Goal: Transaction & Acquisition: Purchase product/service

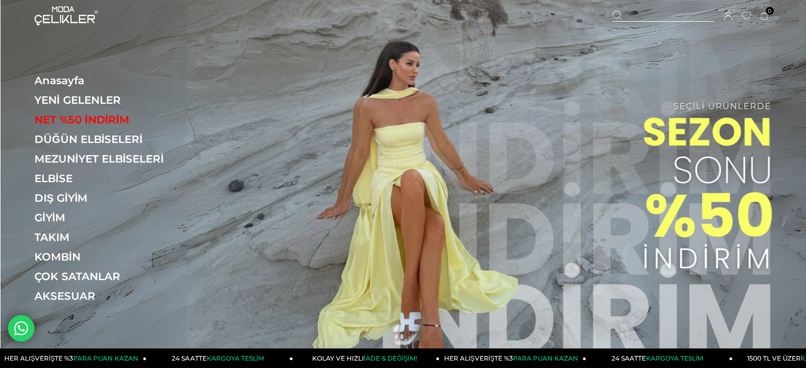
click at [411, 148] on img at bounding box center [403, 188] width 805 height 377
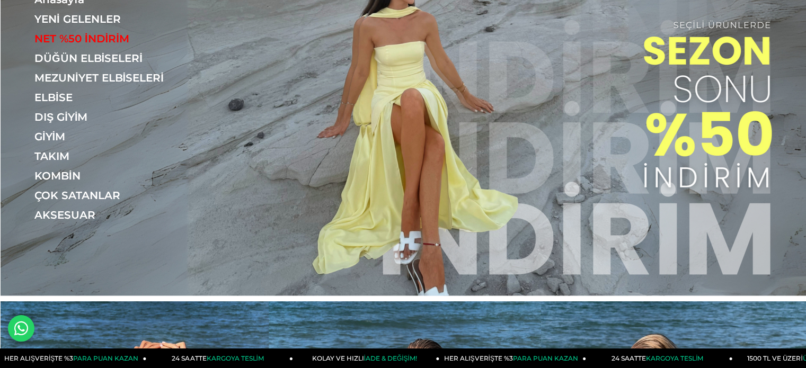
scroll to position [106, 0]
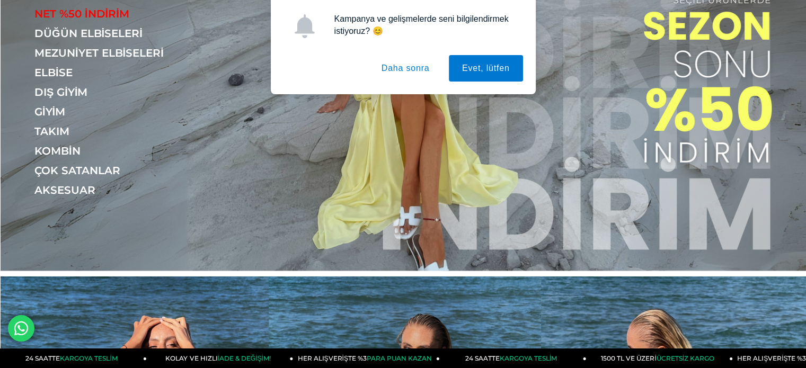
click at [404, 61] on button "Daha sonra" at bounding box center [405, 68] width 75 height 26
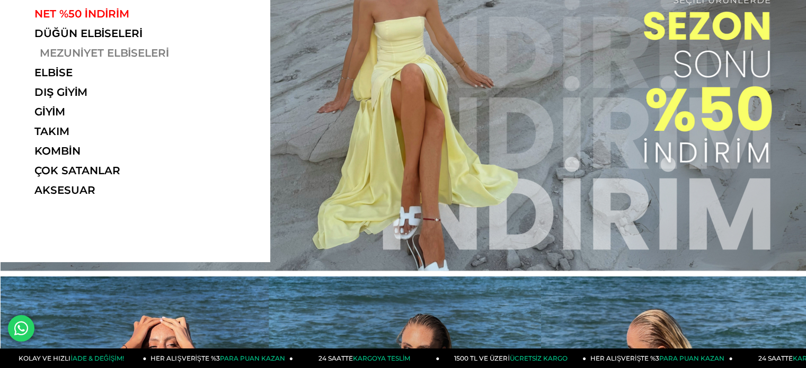
click at [78, 54] on link "MEZUNİYET ELBİSELERİ" at bounding box center [107, 53] width 146 height 13
click at [145, 49] on link "MEZUNİYET ELBİSELERİ" at bounding box center [107, 53] width 146 height 13
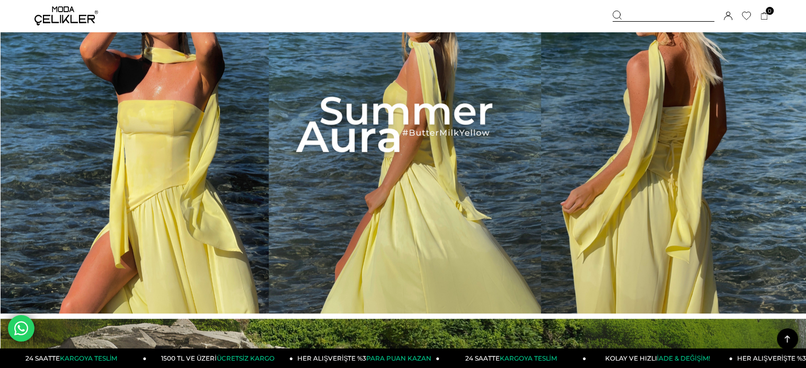
scroll to position [424, 0]
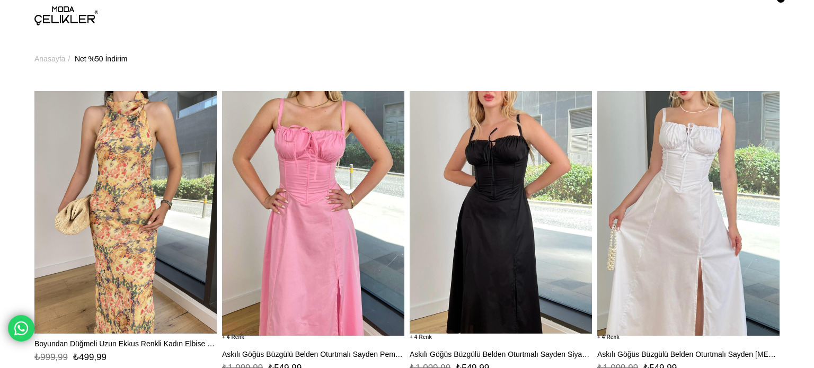
click at [203, 46] on ul "Anasayfa > Net %50 İndirim" at bounding box center [406, 59] width 745 height 54
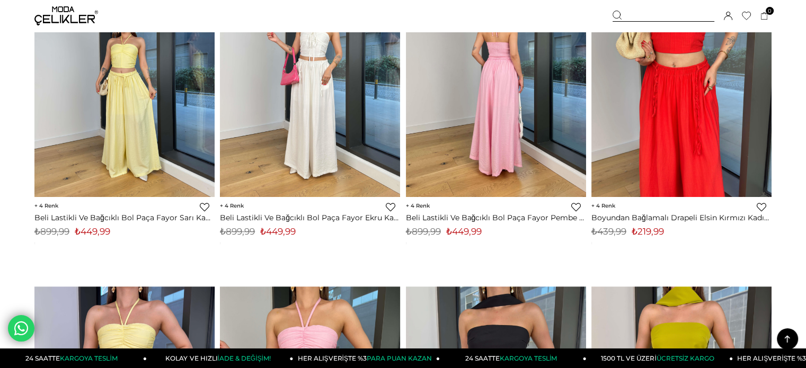
scroll to position [848, 0]
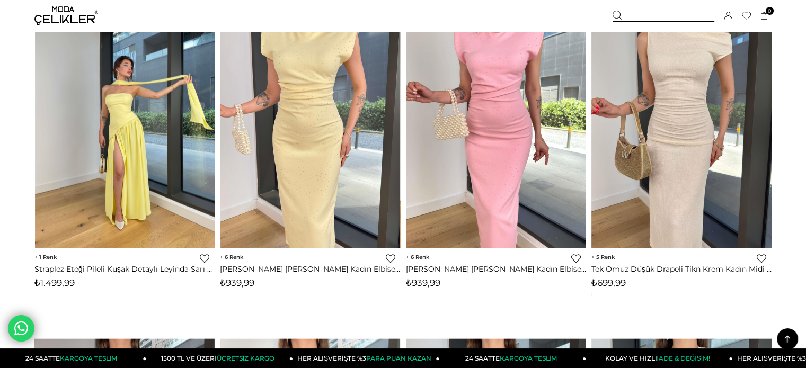
scroll to position [6040, 0]
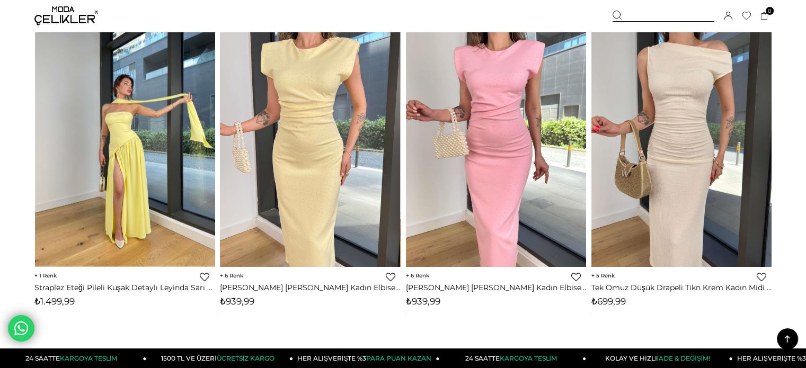
click at [185, 129] on img at bounding box center [125, 146] width 180 height 239
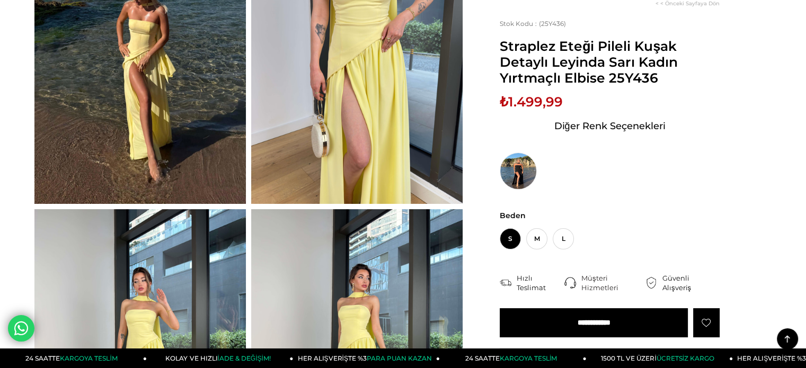
scroll to position [106, 0]
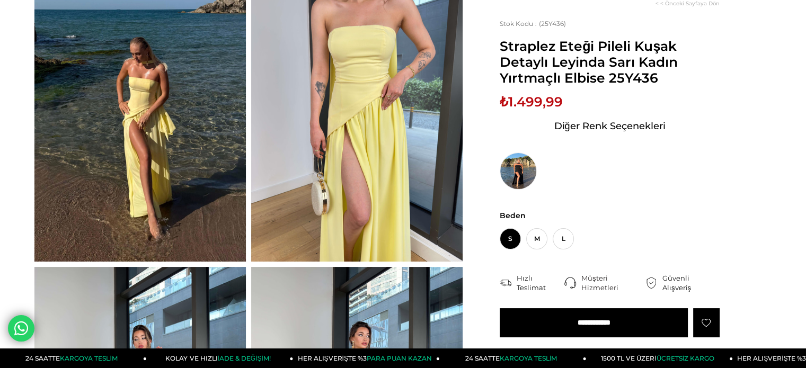
click at [202, 223] on img at bounding box center [139, 121] width 211 height 282
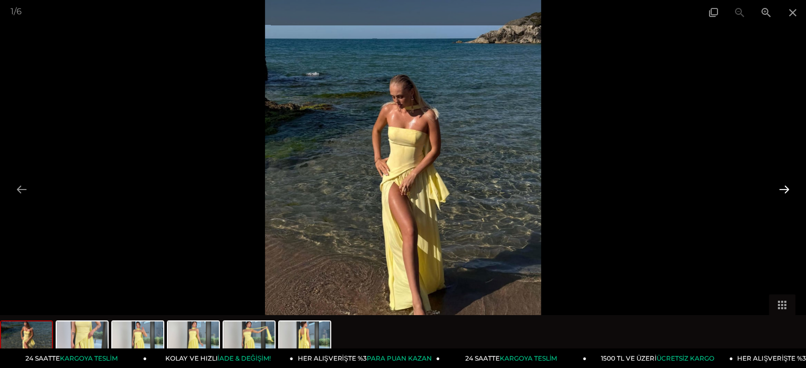
click at [777, 185] on button at bounding box center [784, 189] width 22 height 21
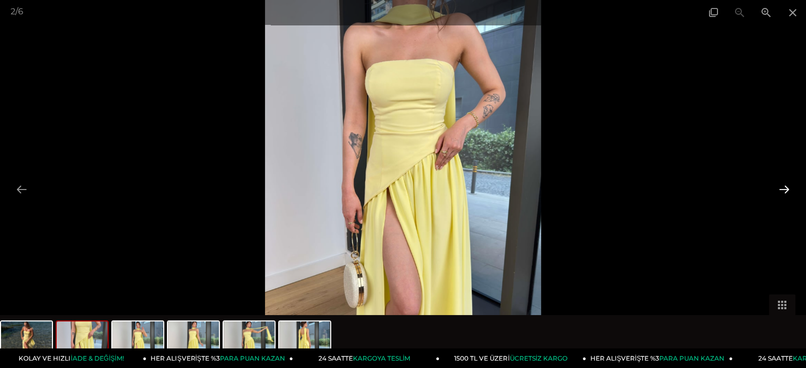
click at [782, 182] on button at bounding box center [784, 189] width 22 height 21
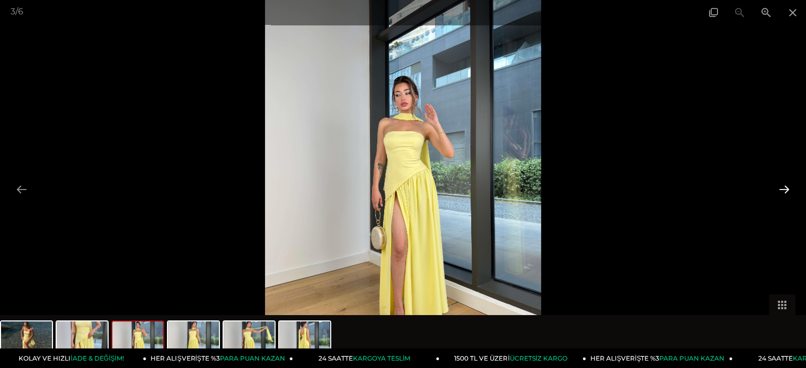
click at [782, 182] on button at bounding box center [784, 189] width 22 height 21
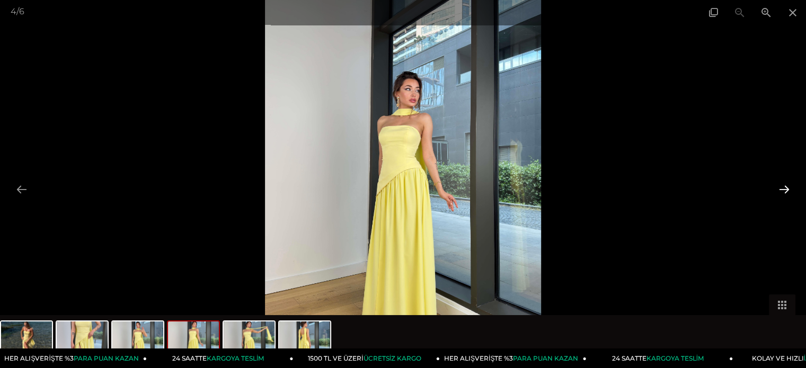
click at [782, 182] on button at bounding box center [784, 189] width 22 height 21
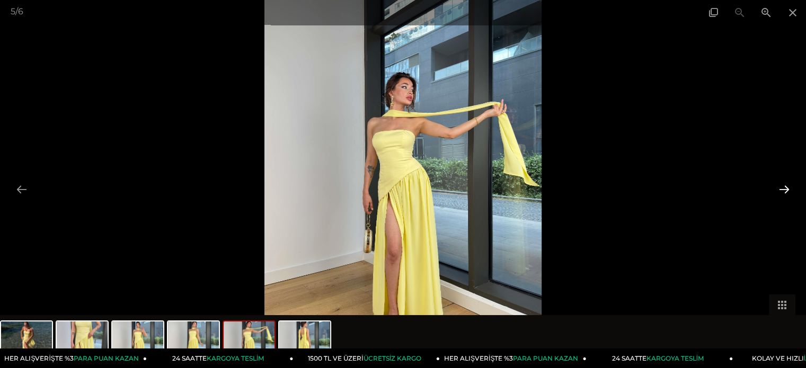
click at [782, 182] on button at bounding box center [784, 189] width 22 height 21
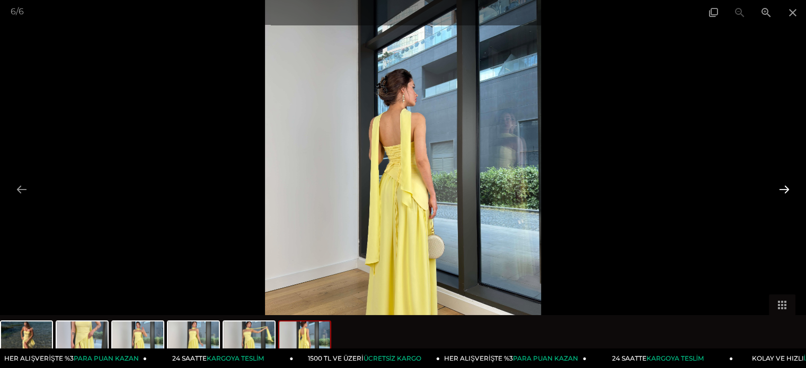
click at [782, 182] on button at bounding box center [784, 189] width 22 height 21
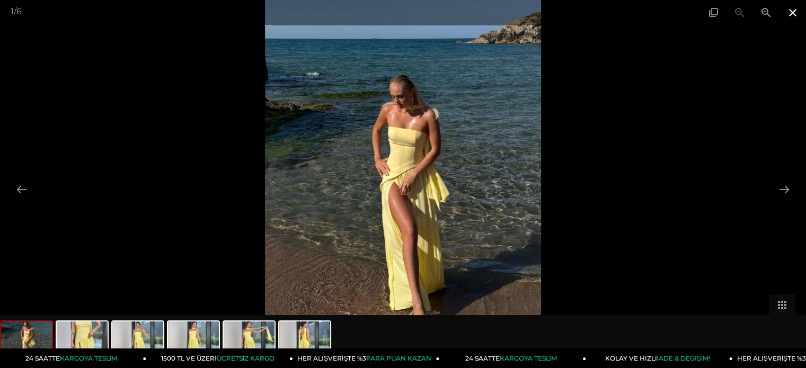
click at [794, 16] on span at bounding box center [792, 12] width 26 height 25
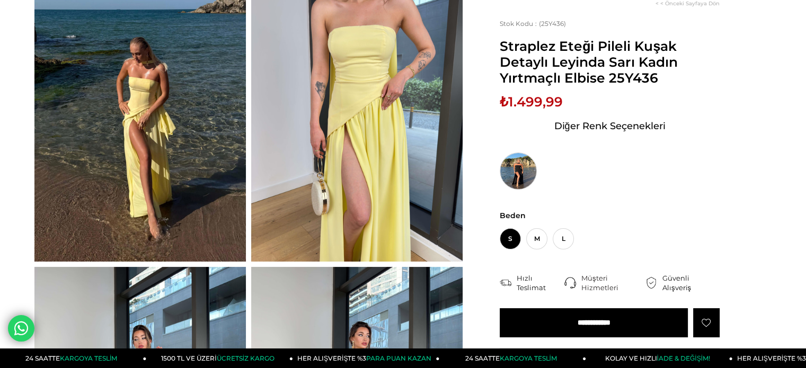
click at [517, 179] on img at bounding box center [518, 171] width 37 height 37
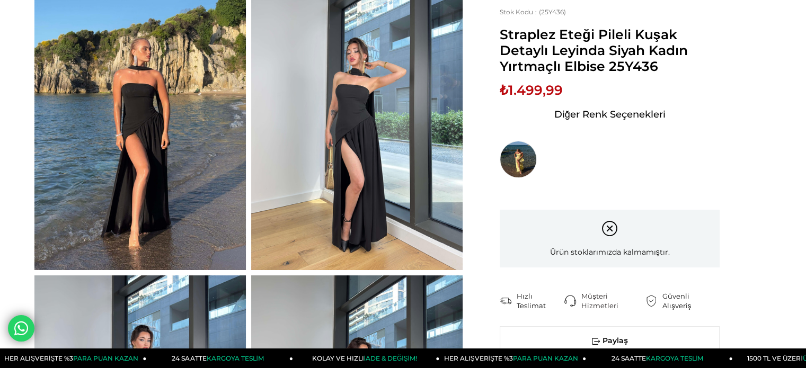
scroll to position [106, 0]
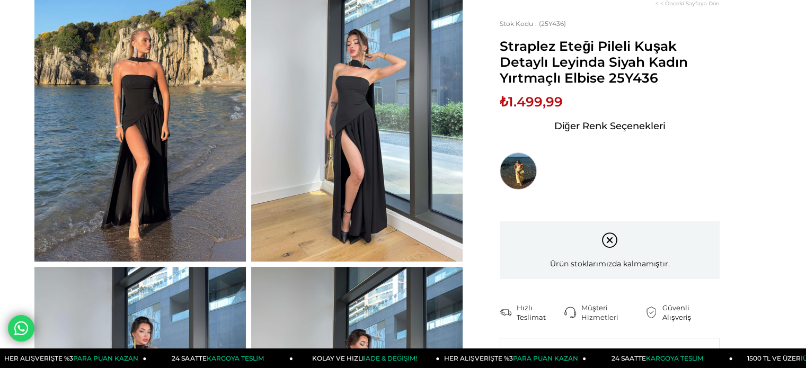
click at [531, 175] on img at bounding box center [518, 171] width 37 height 37
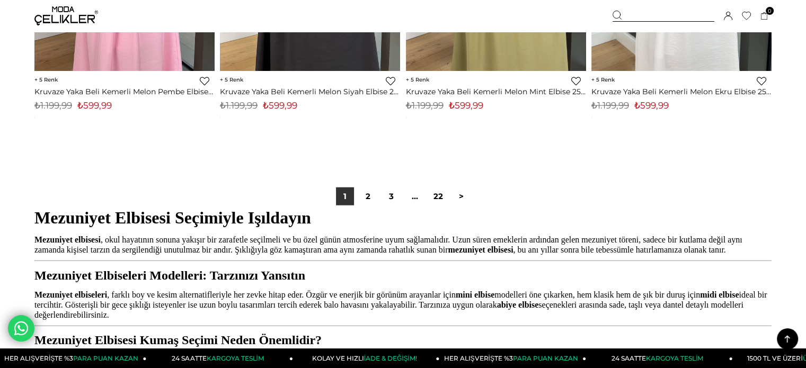
scroll to position [6649, 0]
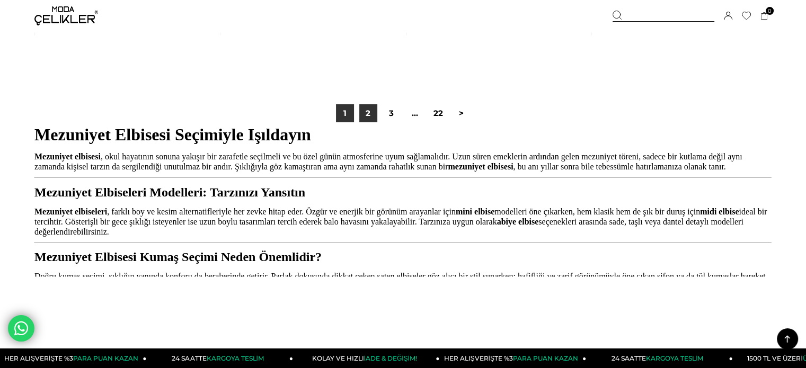
click at [376, 118] on link "2" at bounding box center [368, 113] width 18 height 18
